Goal: Transaction & Acquisition: Purchase product/service

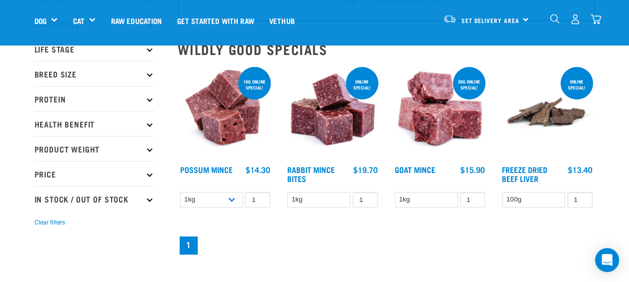
scroll to position [82, 0]
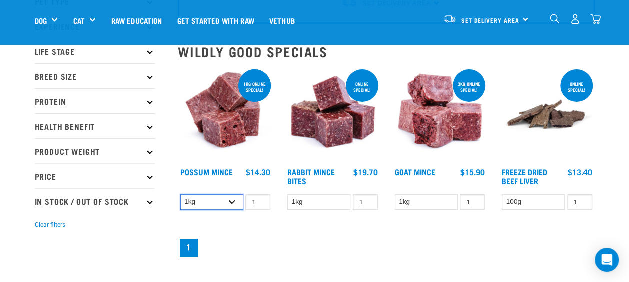
click at [234, 203] on select "1kg 3kg" at bounding box center [211, 203] width 63 height 16
select select "457"
click at [180, 195] on select "1kg 3kg" at bounding box center [211, 203] width 63 height 16
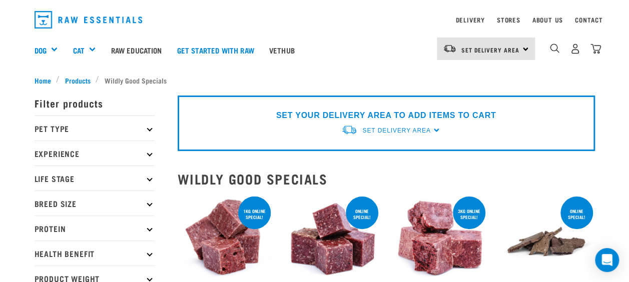
scroll to position [0, 0]
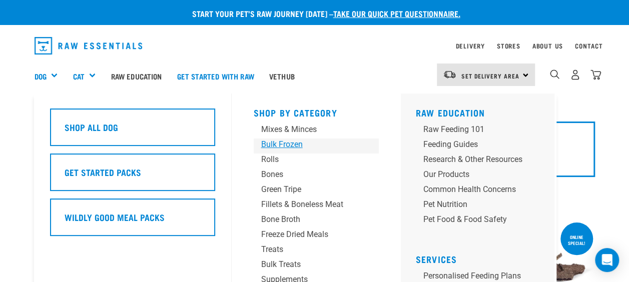
click at [291, 143] on div "Bulk Frozen" at bounding box center [308, 145] width 94 height 12
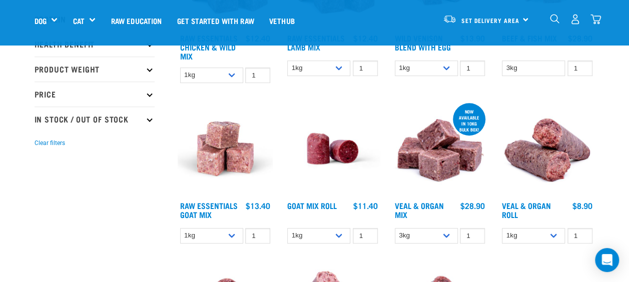
scroll to position [221, 0]
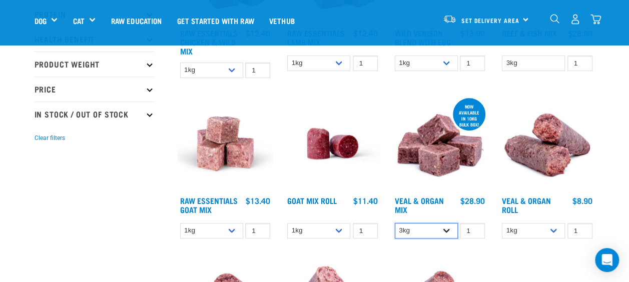
click at [445, 228] on select "3kg Bulk (10kg)" at bounding box center [426, 231] width 63 height 16
select select "951"
click at [395, 223] on select "3kg Bulk (10kg)" at bounding box center [426, 231] width 63 height 16
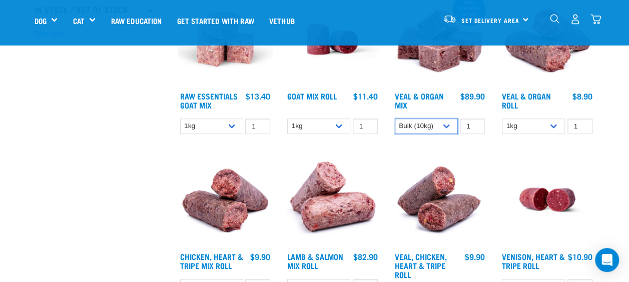
scroll to position [326, 0]
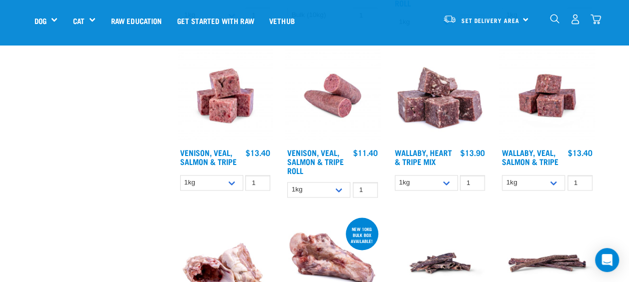
scroll to position [596, 0]
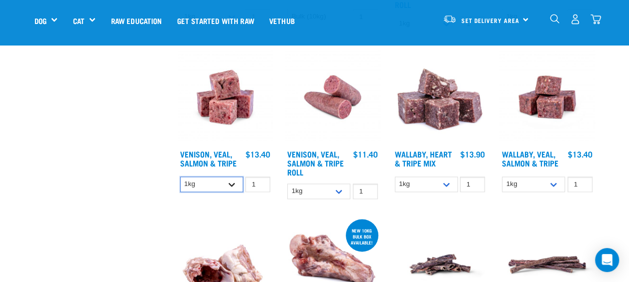
click at [229, 185] on select "1kg 3kg" at bounding box center [211, 185] width 63 height 16
select select "62284"
click at [180, 177] on select "1kg 3kg" at bounding box center [211, 185] width 63 height 16
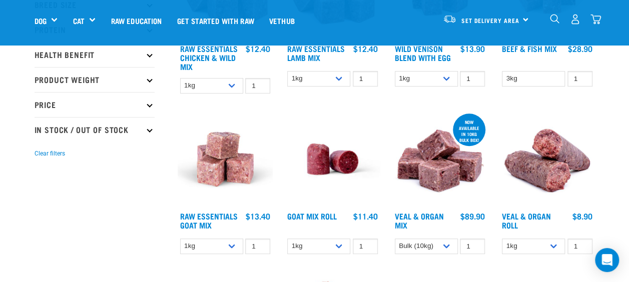
scroll to position [207, 0]
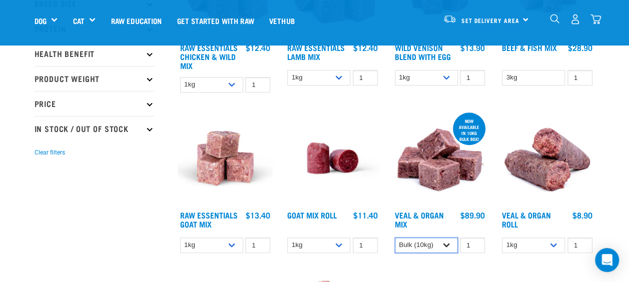
click at [442, 250] on select "3kg Bulk (10kg)" at bounding box center [426, 246] width 63 height 16
select select "747"
click at [395, 238] on select "3kg Bulk (10kg)" at bounding box center [426, 246] width 63 height 16
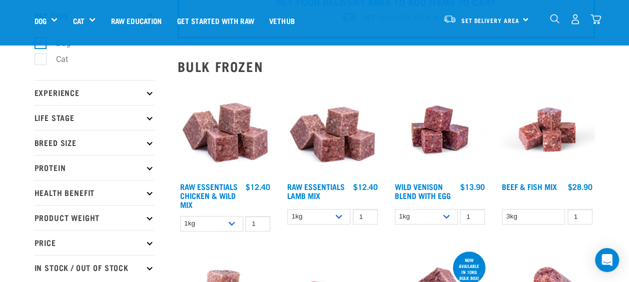
scroll to position [67, 0]
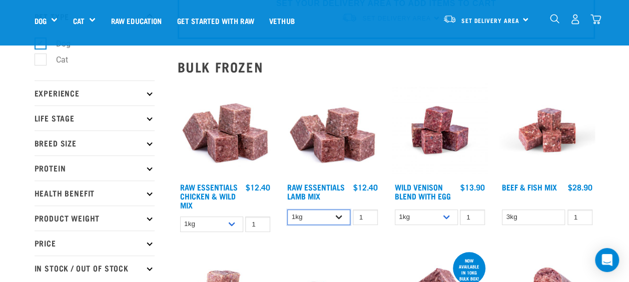
click at [338, 214] on select "1kg 3kg Bulk (10kg)" at bounding box center [318, 218] width 63 height 16
select select "341961"
click at [287, 210] on select "1kg 3kg Bulk (10kg)" at bounding box center [318, 218] width 63 height 16
click at [237, 228] on select "1kg 3kg" at bounding box center [211, 225] width 63 height 16
select select "709"
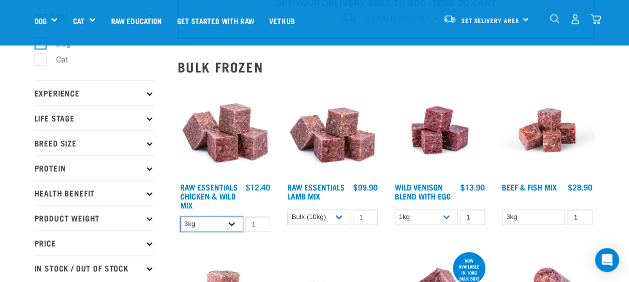
click at [180, 217] on select "1kg 3kg" at bounding box center [211, 225] width 63 height 16
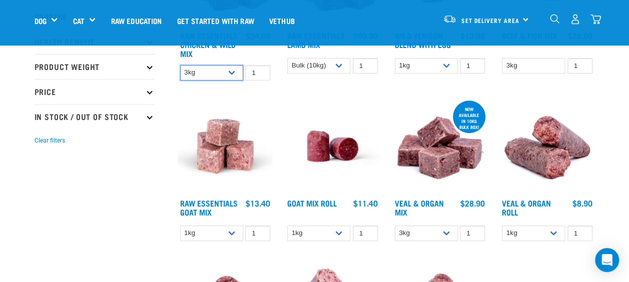
scroll to position [219, 0]
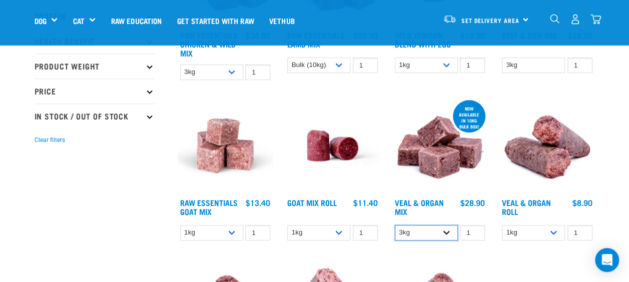
click at [448, 228] on select "3kg Bulk (10kg)" at bounding box center [426, 233] width 63 height 16
select select "951"
click at [395, 225] on select "3kg Bulk (10kg)" at bounding box center [426, 233] width 63 height 16
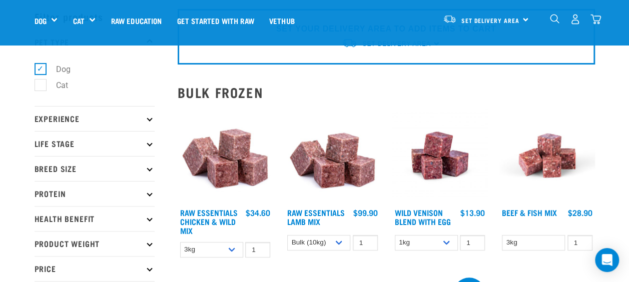
scroll to position [0, 0]
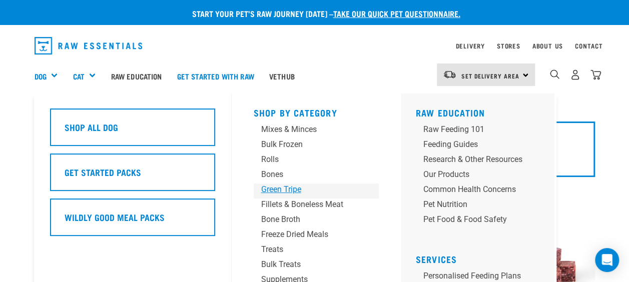
click at [276, 187] on div "Green Tripe" at bounding box center [308, 190] width 94 height 12
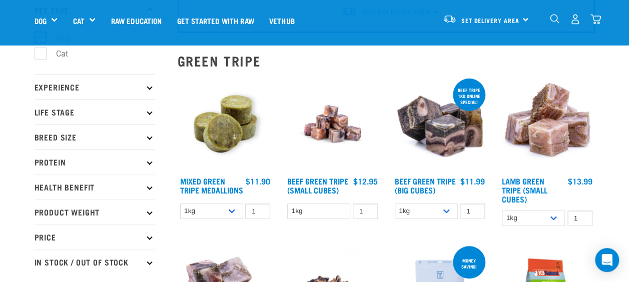
scroll to position [75, 0]
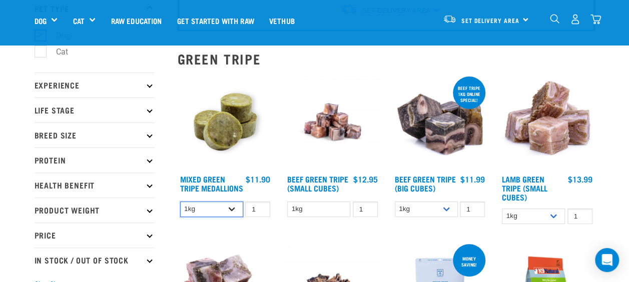
click at [231, 217] on select "1kg 3kg" at bounding box center [211, 210] width 63 height 16
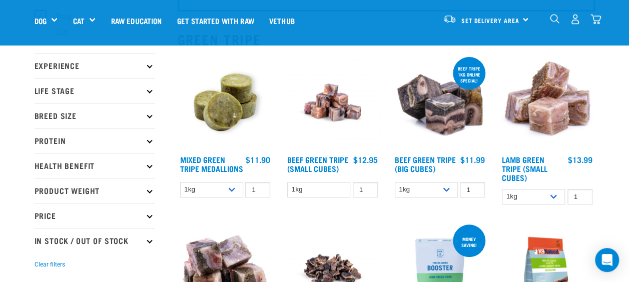
scroll to position [0, 0]
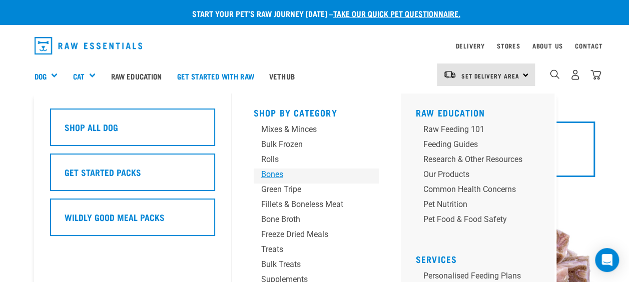
click at [271, 175] on div "Bones" at bounding box center [308, 175] width 94 height 12
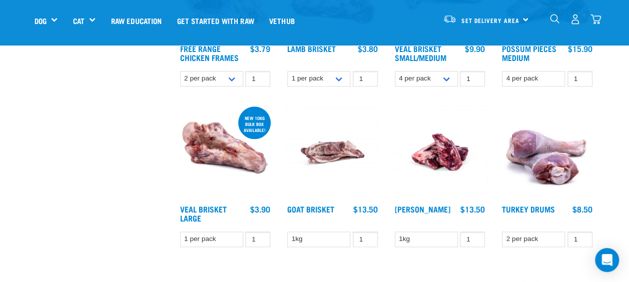
scroll to position [537, 0]
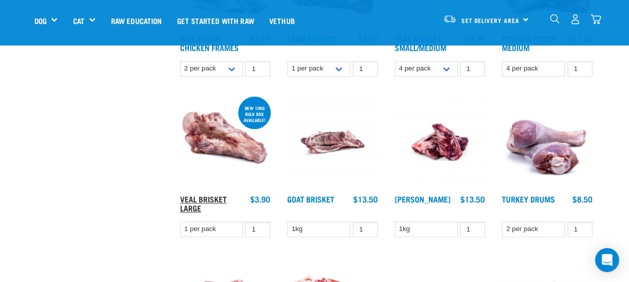
click at [204, 197] on link "Veal Brisket Large" at bounding box center [203, 204] width 47 height 14
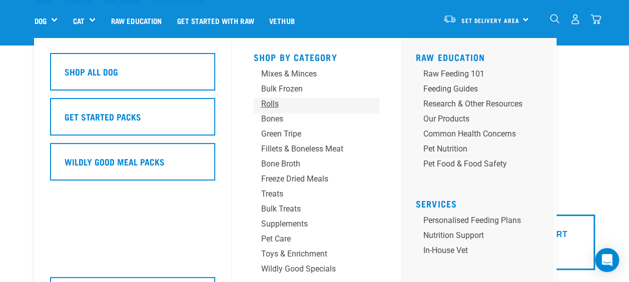
scroll to position [38, 0]
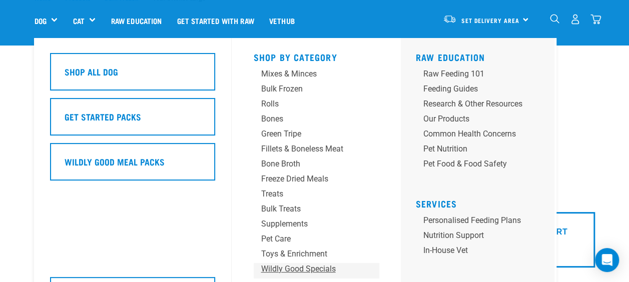
click at [311, 267] on div "Wildly Good Specials" at bounding box center [308, 269] width 94 height 12
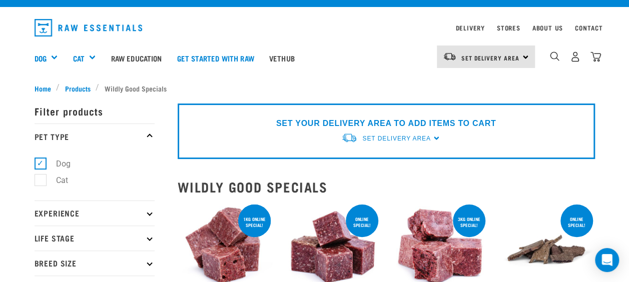
scroll to position [18, 0]
